Goal: Navigation & Orientation: Find specific page/section

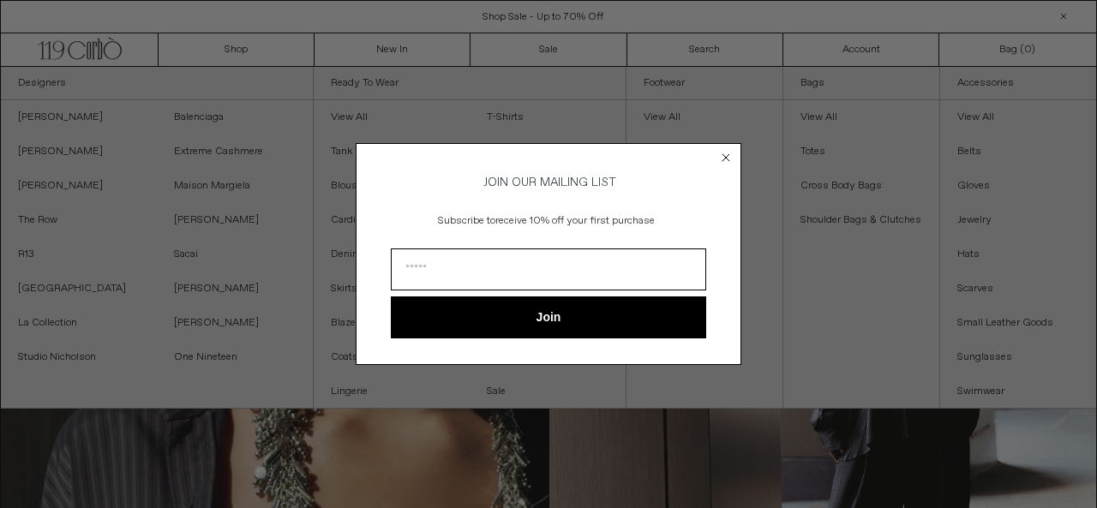
click at [726, 152] on circle "Close dialog" at bounding box center [726, 158] width 16 height 16
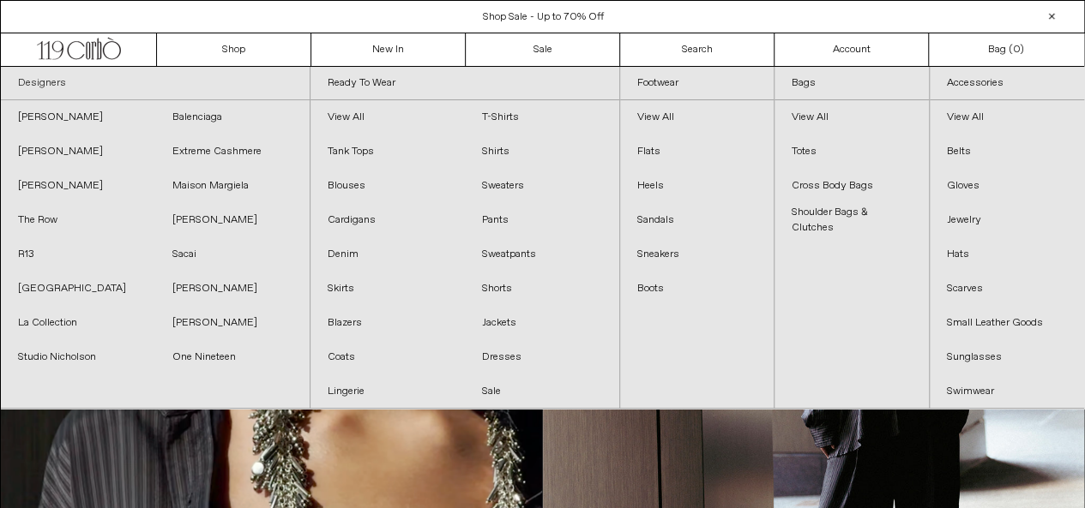
click at [51, 78] on link "Designers" at bounding box center [155, 83] width 309 height 33
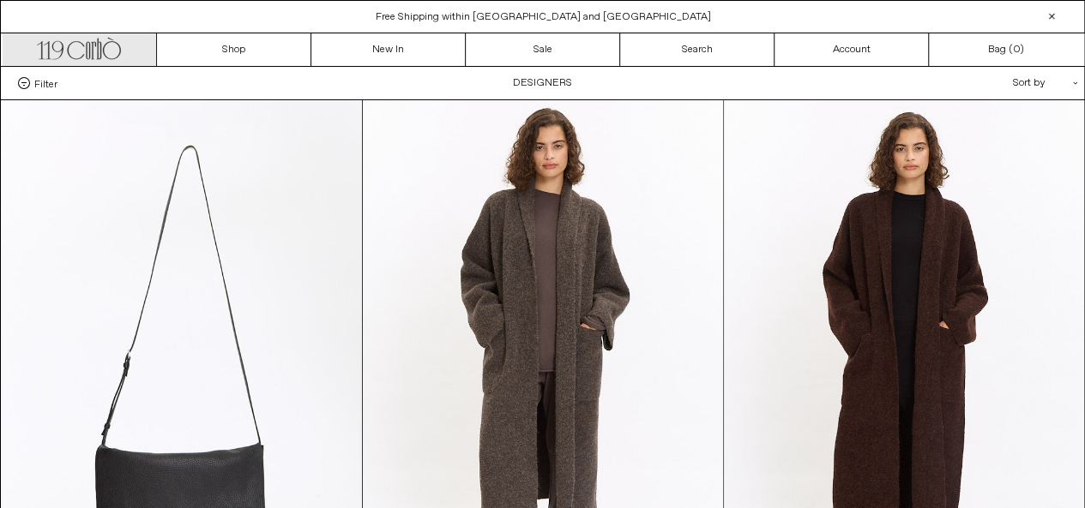
click at [88, 57] on icon ".cls-1, .cls-2 { fill: #231f20; stroke: #231f20; stroke-miterlimit: 10; stroke-…" at bounding box center [79, 46] width 84 height 25
